Goal: Task Accomplishment & Management: Manage account settings

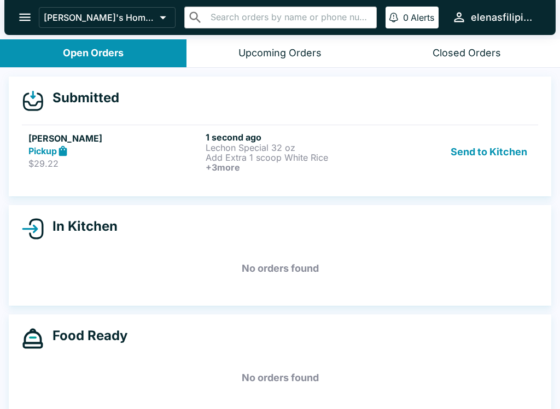
click at [276, 171] on h6 "+ 3 more" at bounding box center [292, 167] width 173 height 10
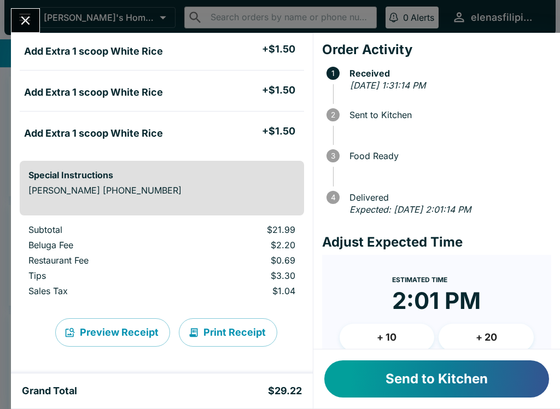
scroll to position [237, 0]
click at [469, 389] on button "Send to Kitchen" at bounding box center [436, 379] width 225 height 37
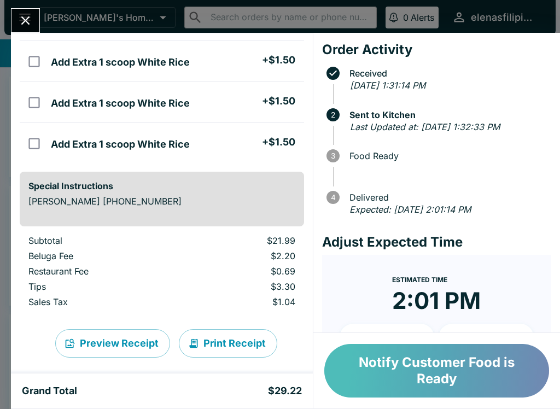
click at [479, 357] on button "Notify Customer Food is Ready" at bounding box center [436, 371] width 225 height 54
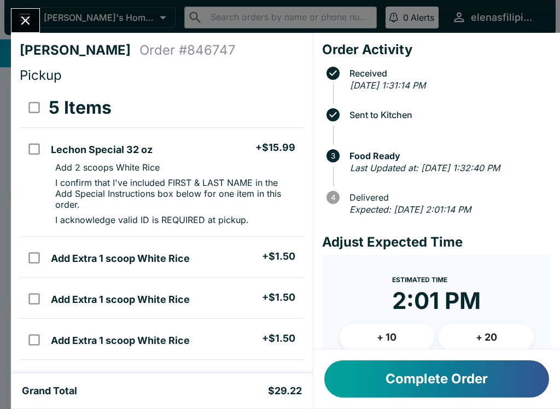
scroll to position [0, 0]
click at [18, 10] on button "Close" at bounding box center [25, 21] width 28 height 24
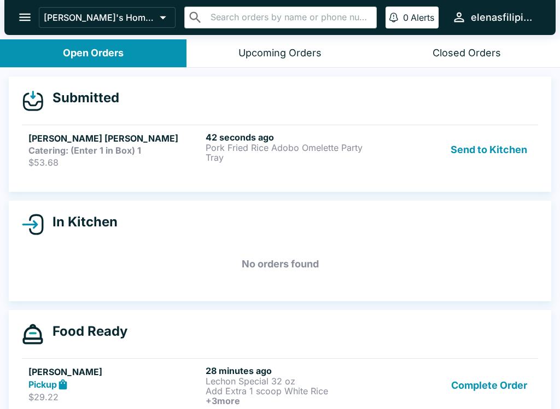
click at [50, 147] on strong "Catering: (Enter 1 in Box) 1" at bounding box center [84, 150] width 113 height 11
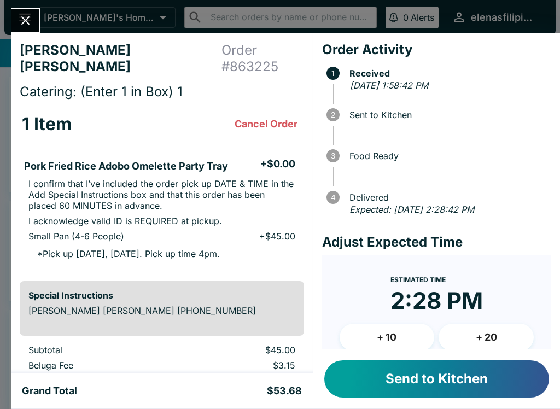
click at [359, 379] on button "Send to Kitchen" at bounding box center [436, 379] width 225 height 37
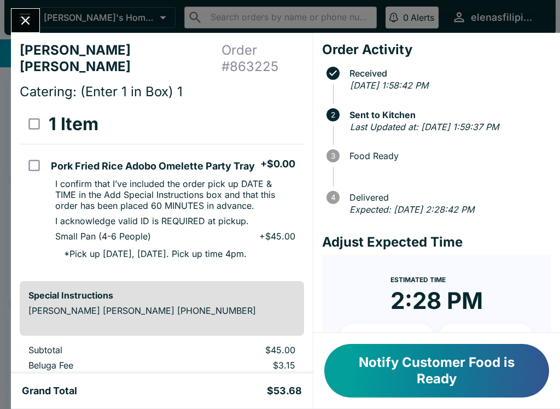
click at [22, 6] on div "[PERSON_NAME] [PERSON_NAME] Order # 863225 Catering: (Enter 1 in Box) 1 1 Item …" at bounding box center [280, 204] width 560 height 409
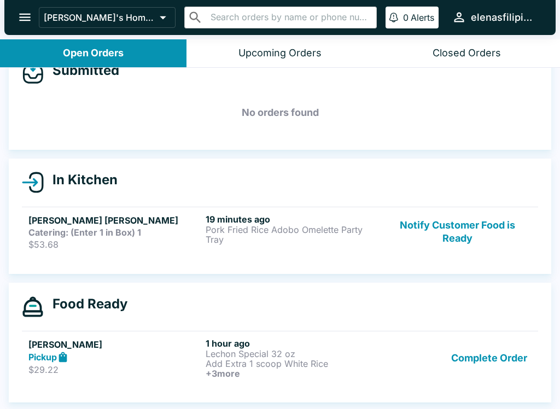
scroll to position [27, 0]
click at [311, 365] on p "Add Extra 1 scoop White Rice" at bounding box center [292, 364] width 173 height 10
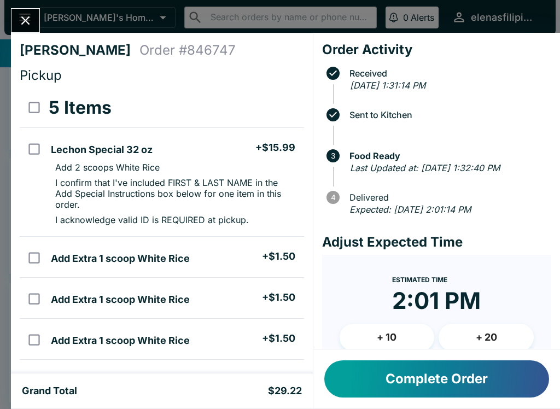
click at [23, 15] on icon "Close" at bounding box center [25, 20] width 15 height 15
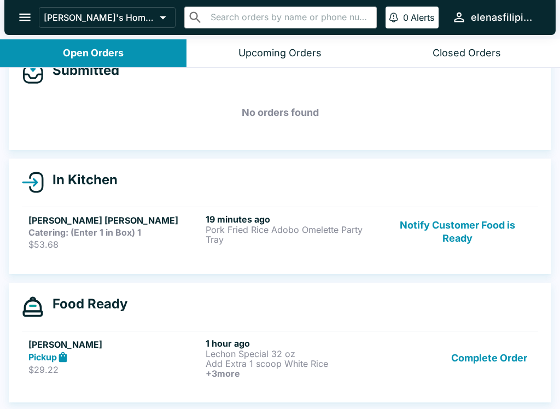
click at [277, 238] on p "Pork Fried Rice Adobo Omelette Party Tray" at bounding box center [292, 235] width 173 height 20
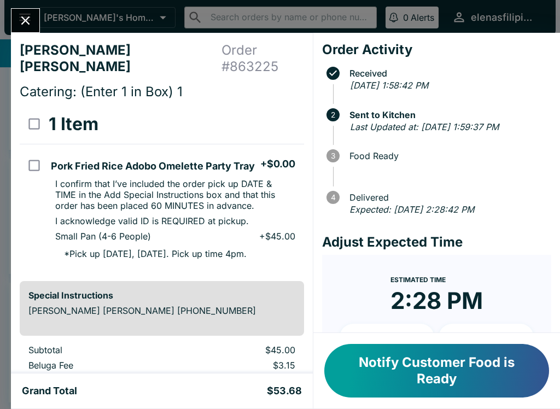
click at [27, 24] on icon "Close" at bounding box center [25, 20] width 15 height 15
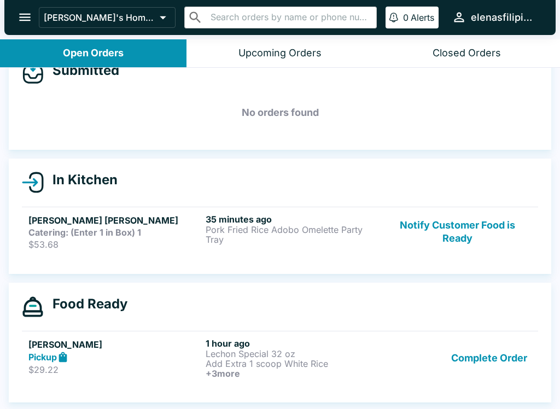
click at [247, 355] on p "Lechon Special 32 oz" at bounding box center [292, 354] width 173 height 10
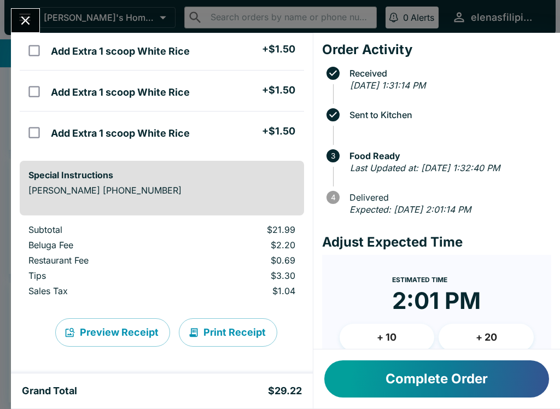
scroll to position [248, 0]
click at [28, 29] on button "Close" at bounding box center [25, 21] width 28 height 24
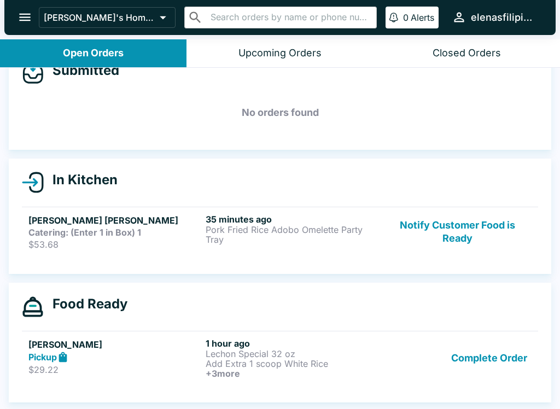
click at [24, 15] on icon "open drawer" at bounding box center [25, 17] width 15 height 15
click at [28, 19] on icon "open drawer" at bounding box center [25, 17] width 15 height 15
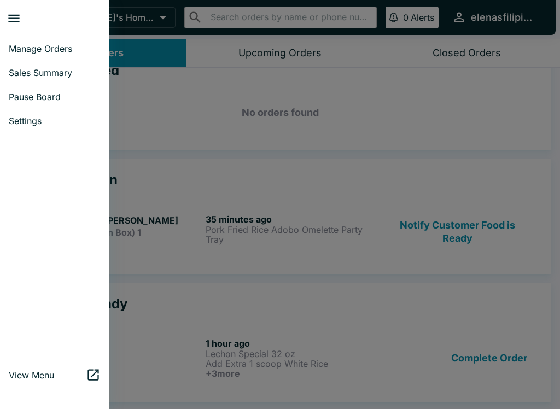
click at [39, 72] on span "Sales Summary" at bounding box center [55, 72] width 92 height 11
select select "03:00"
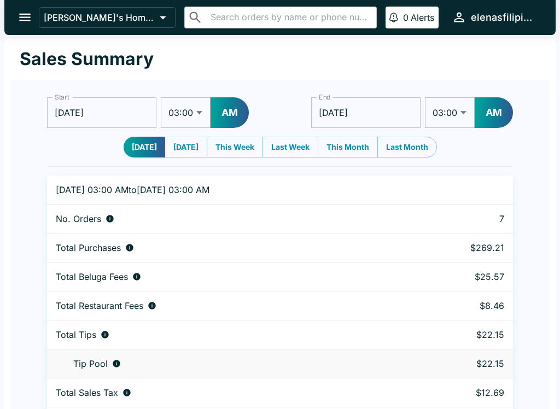
click at [26, 17] on icon "open drawer" at bounding box center [24, 18] width 11 height 8
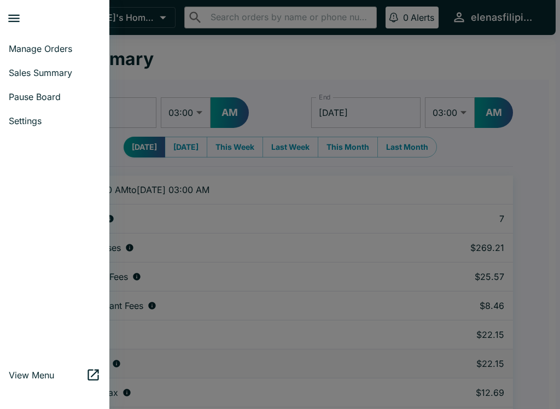
click at [39, 48] on span "Manage Orders" at bounding box center [55, 48] width 92 height 11
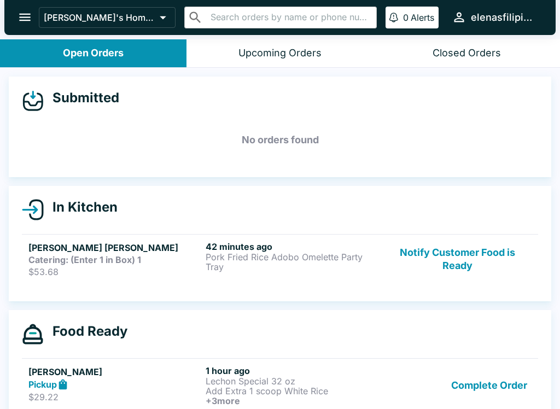
click at [34, 22] on button "open drawer" at bounding box center [25, 17] width 28 height 28
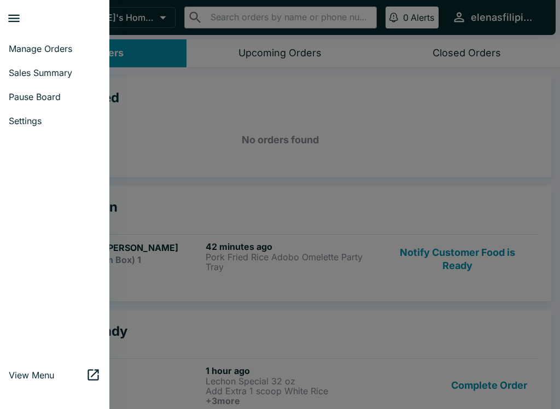
click at [40, 69] on span "Sales Summary" at bounding box center [55, 72] width 92 height 11
select select "03:00"
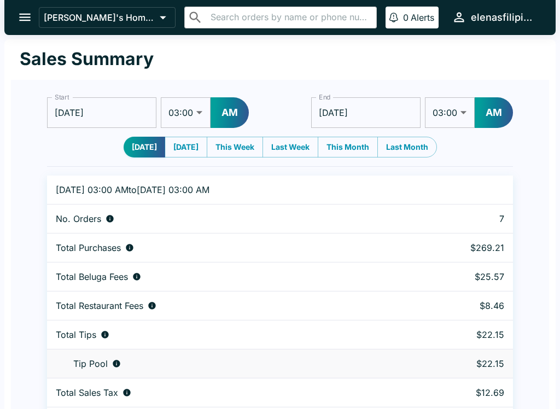
click at [31, 13] on icon "open drawer" at bounding box center [25, 17] width 15 height 15
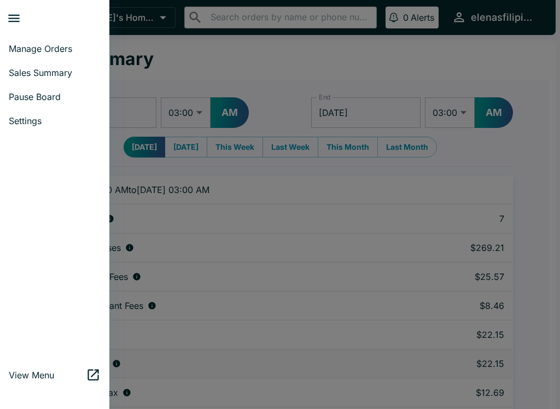
click at [47, 47] on span "Manage Orders" at bounding box center [55, 48] width 92 height 11
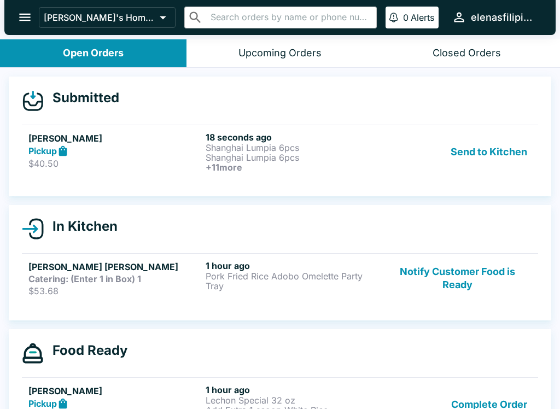
click at [209, 159] on p "Shanghai Lumpia 6pcs" at bounding box center [292, 158] width 173 height 10
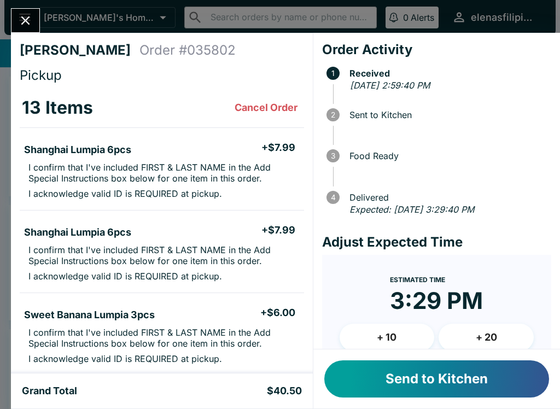
click at [479, 386] on button "Send to Kitchen" at bounding box center [436, 379] width 225 height 37
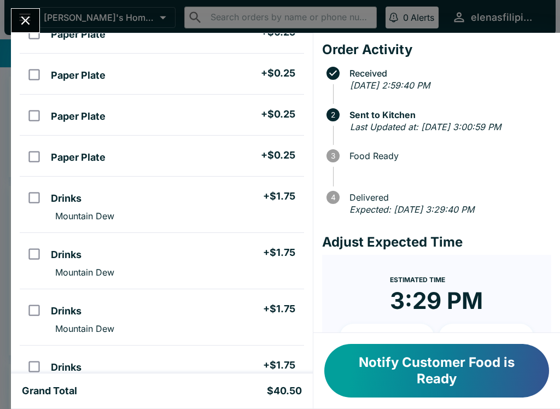
scroll to position [479, 0]
click at [420, 381] on button "Notify Customer Food is Ready" at bounding box center [436, 371] width 225 height 54
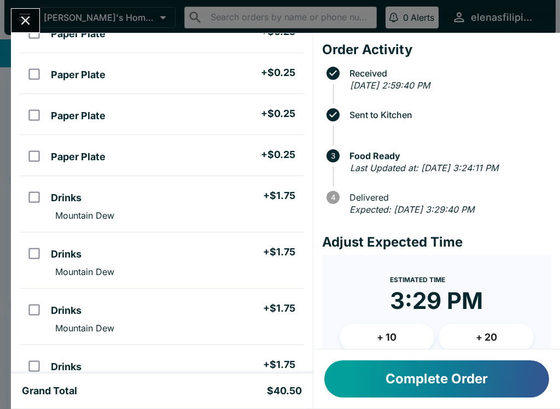
click at [21, 4] on div "[PERSON_NAME] Order # 035802 Pickup 13 Items [GEOGRAPHIC_DATA] Lumpia 6pcs + $7…" at bounding box center [280, 204] width 560 height 409
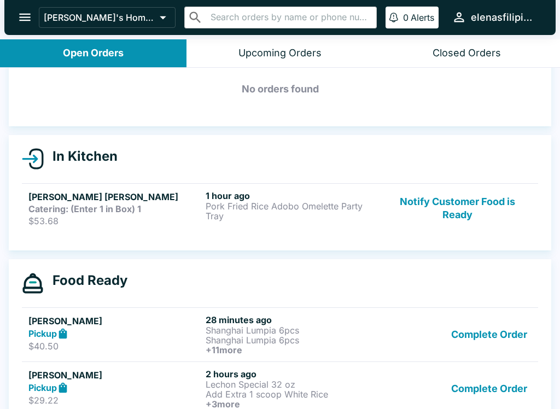
scroll to position [49, 0]
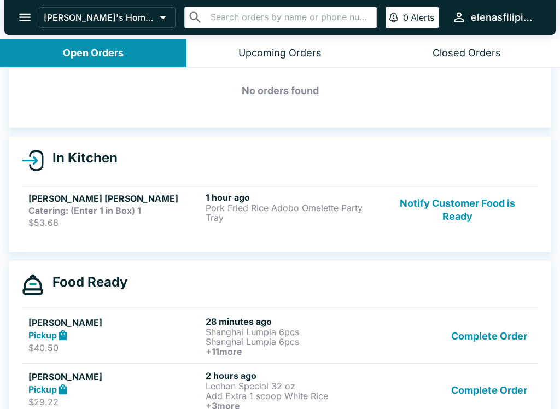
click at [471, 332] on button "Complete Order" at bounding box center [489, 336] width 85 height 40
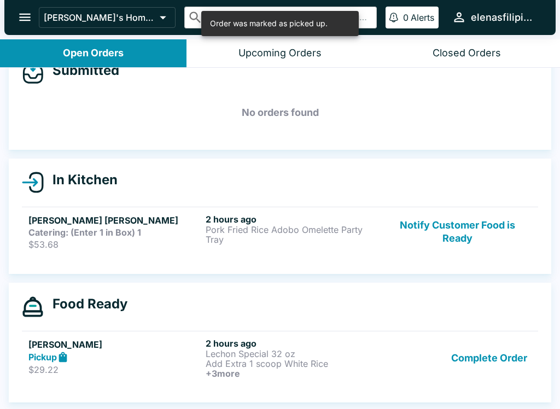
click at [484, 357] on button "Complete Order" at bounding box center [489, 358] width 85 height 40
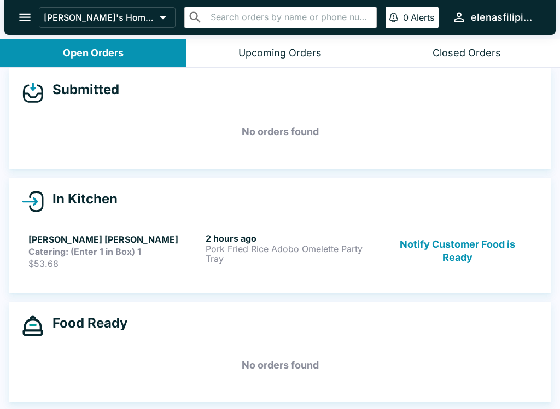
click at [316, 258] on p "Pork Fried Rice Adobo Omelette Party Tray" at bounding box center [292, 254] width 173 height 20
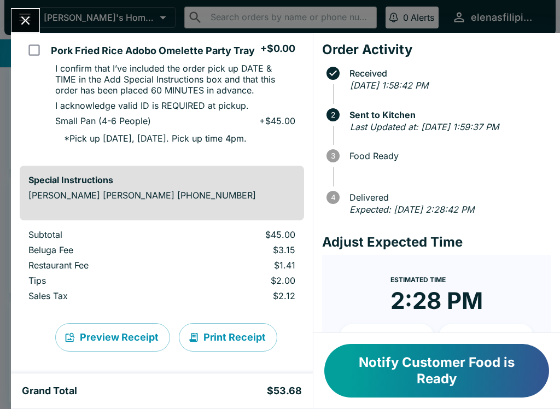
scroll to position [115, 0]
click at [26, 25] on icon "Close" at bounding box center [25, 20] width 15 height 15
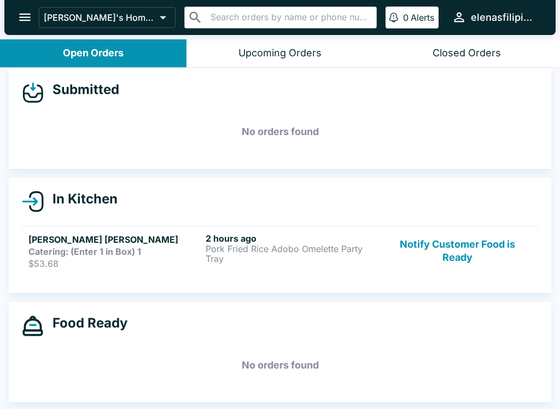
click at [473, 258] on button "Notify Customer Food is Ready" at bounding box center [458, 251] width 148 height 36
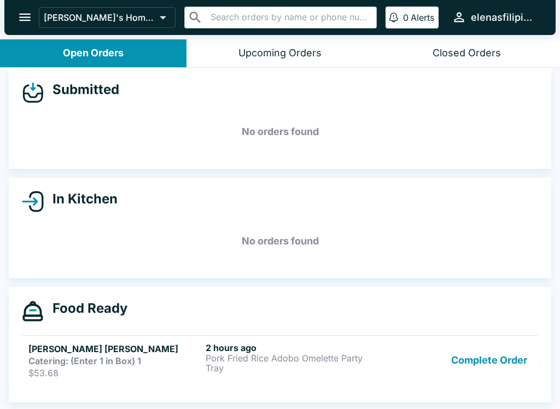
click at [457, 368] on button "Complete Order" at bounding box center [489, 360] width 85 height 36
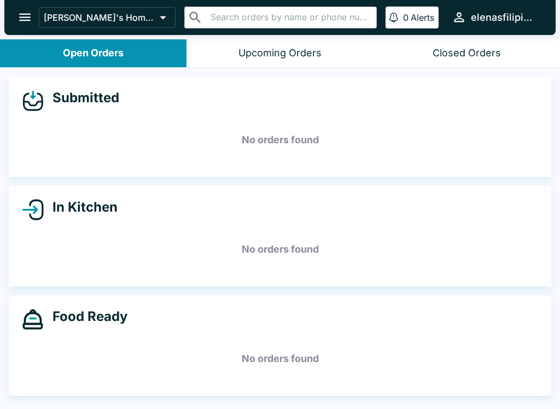
click at [469, 29] on button "elenasfilipinofoods" at bounding box center [495, 17] width 95 height 24
click at [453, 60] on div at bounding box center [280, 204] width 560 height 409
click at [457, 45] on button "Closed Orders" at bounding box center [467, 53] width 187 height 28
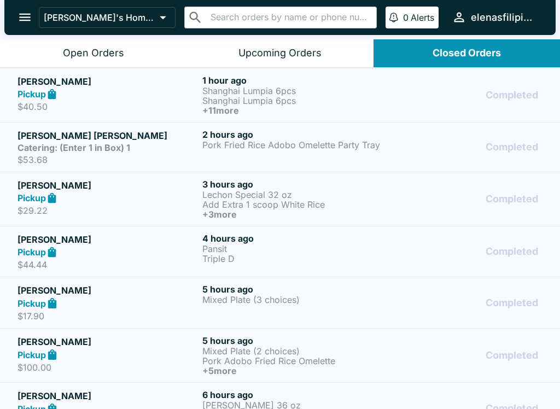
click at [215, 92] on p "Shanghai Lumpia 6pcs" at bounding box center [292, 91] width 181 height 10
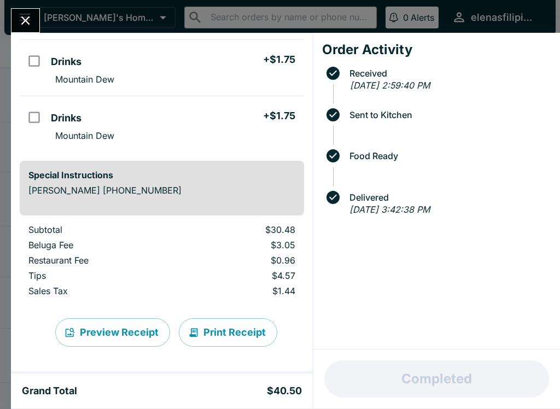
scroll to position [728, 0]
click at [22, 23] on icon "Close" at bounding box center [25, 20] width 15 height 15
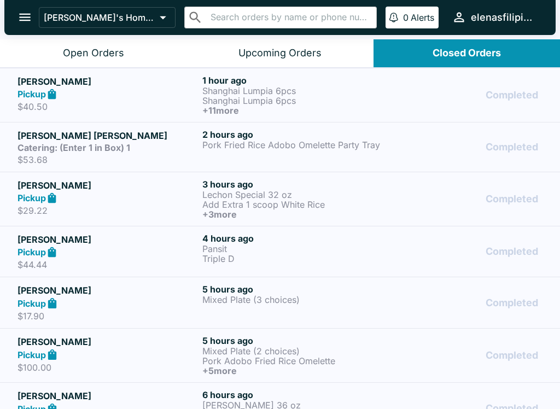
click at [89, 61] on button "Open Orders" at bounding box center [93, 53] width 187 height 28
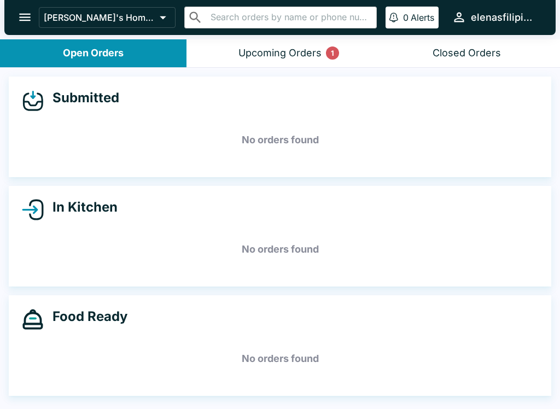
click at [312, 50] on div "Upcoming Orders 1" at bounding box center [280, 53] width 83 height 13
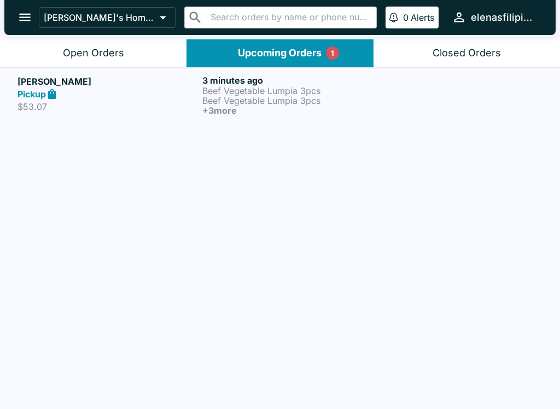
click at [105, 50] on div "Open Orders" at bounding box center [93, 53] width 61 height 13
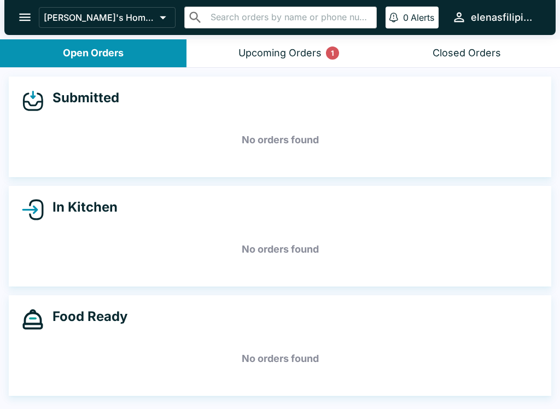
click at [312, 43] on button "Upcoming Orders 1" at bounding box center [280, 53] width 187 height 28
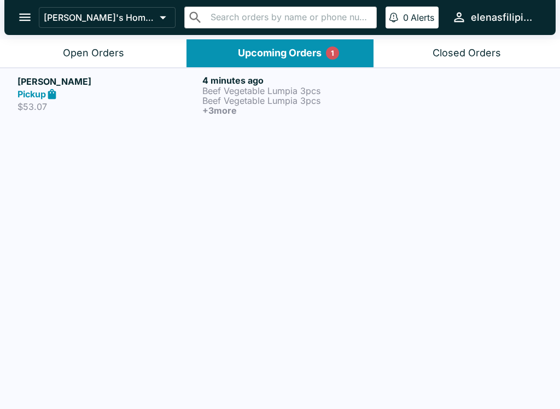
click at [268, 105] on p "Beef Vegetable Lumpia 3pcs" at bounding box center [292, 101] width 181 height 10
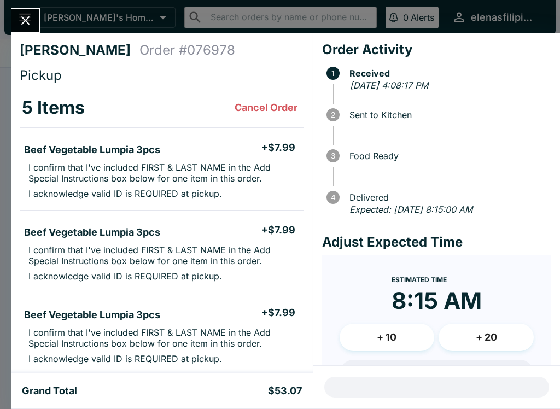
click at [27, 26] on icon "Close" at bounding box center [25, 20] width 15 height 15
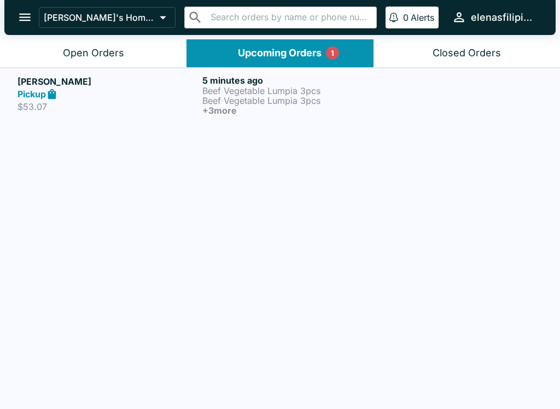
click at [256, 96] on p "Beef Vegetable Lumpia 3pcs" at bounding box center [292, 101] width 181 height 10
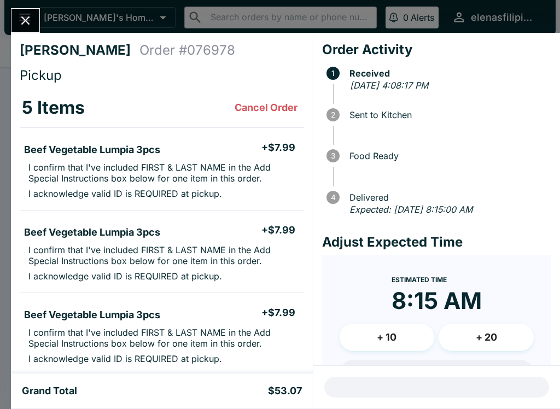
click at [29, 22] on icon "Close" at bounding box center [25, 20] width 15 height 15
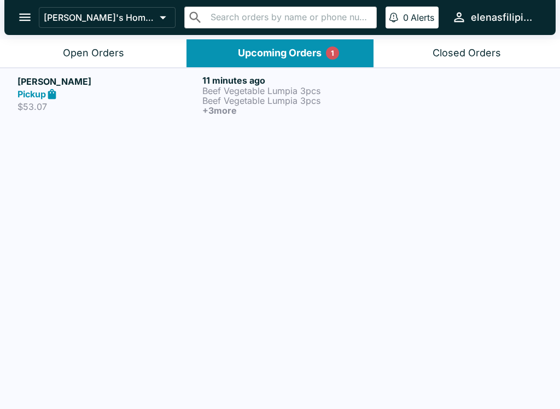
click at [125, 26] on button "[PERSON_NAME]'s Home of the Finest Filipino Foods" at bounding box center [107, 17] width 137 height 21
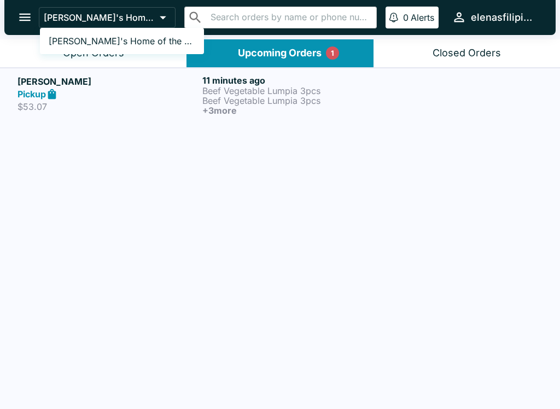
click at [214, 140] on div at bounding box center [280, 204] width 560 height 409
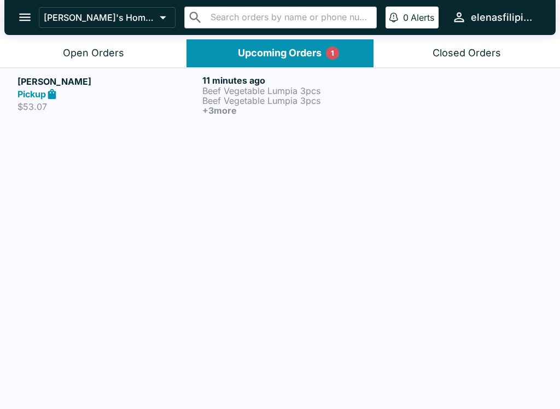
click at [207, 97] on p "Beef Vegetable Lumpia 3pcs" at bounding box center [292, 101] width 181 height 10
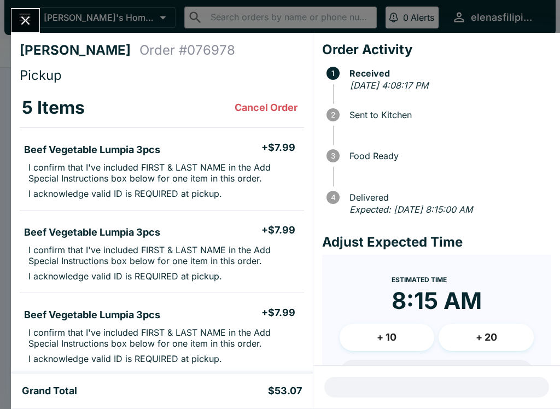
click at [20, 26] on icon "Close" at bounding box center [25, 20] width 15 height 15
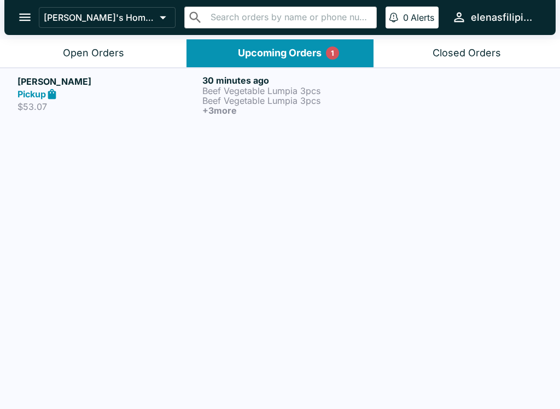
click at [118, 55] on div "Open Orders" at bounding box center [93, 53] width 61 height 13
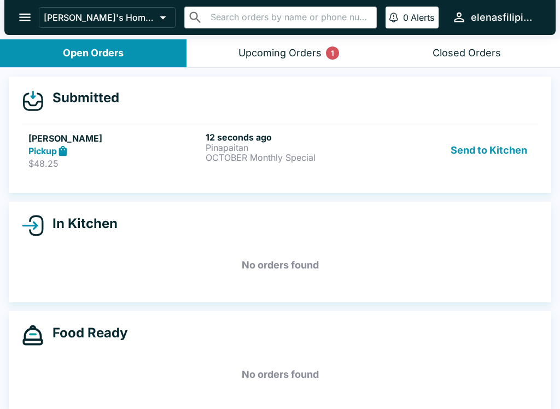
click at [132, 153] on div "Pickup" at bounding box center [114, 151] width 173 height 13
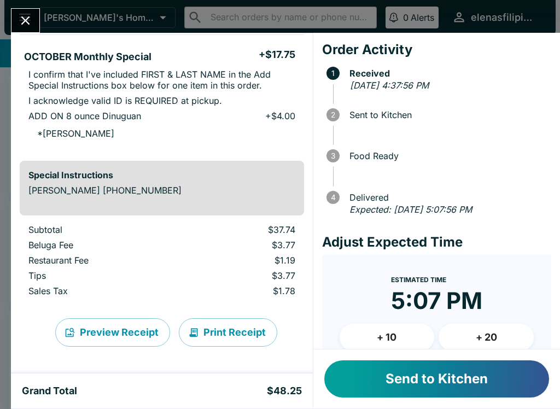
scroll to position [226, 0]
click at [502, 378] on button "Send to Kitchen" at bounding box center [436, 379] width 225 height 37
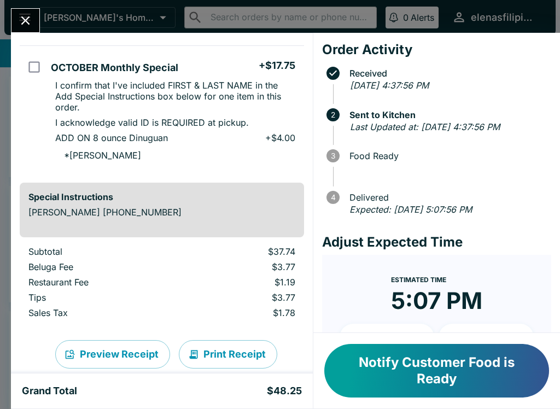
click at [24, 9] on button "Close" at bounding box center [25, 21] width 28 height 24
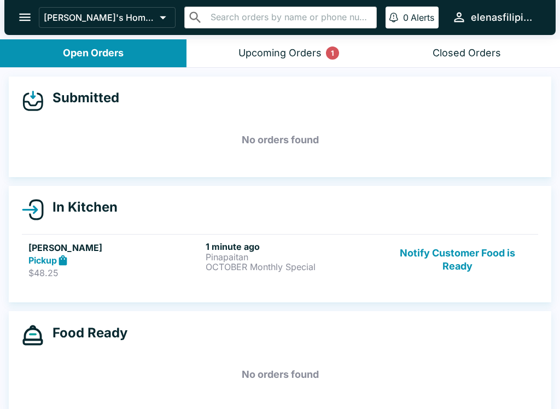
click at [446, 268] on button "Notify Customer Food is Ready" at bounding box center [458, 260] width 148 height 38
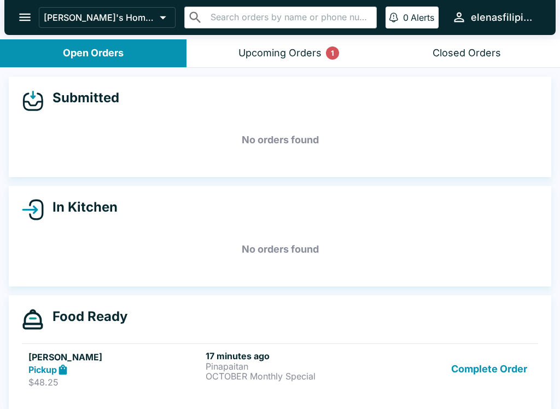
click at [497, 364] on button "Complete Order" at bounding box center [489, 370] width 85 height 38
